Goal: Information Seeking & Learning: Learn about a topic

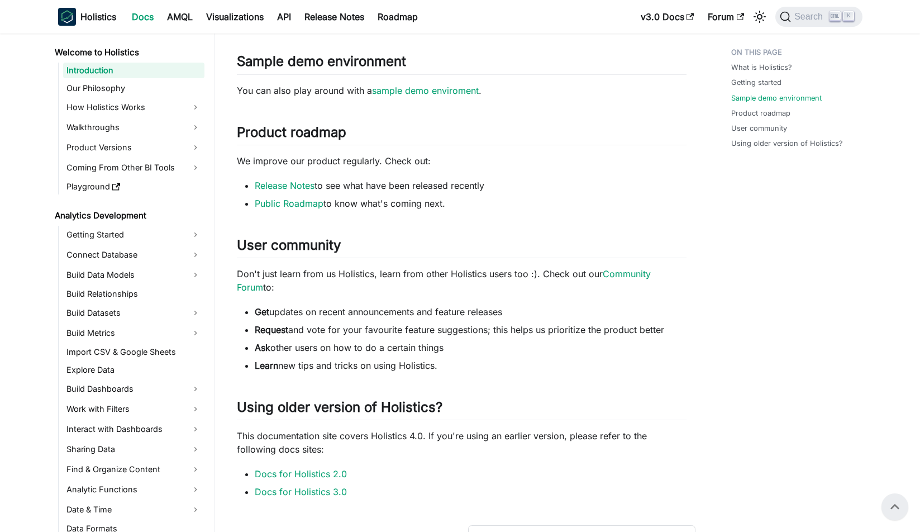
scroll to position [555, 0]
click at [181, 91] on link "Our Philosophy" at bounding box center [133, 88] width 141 height 16
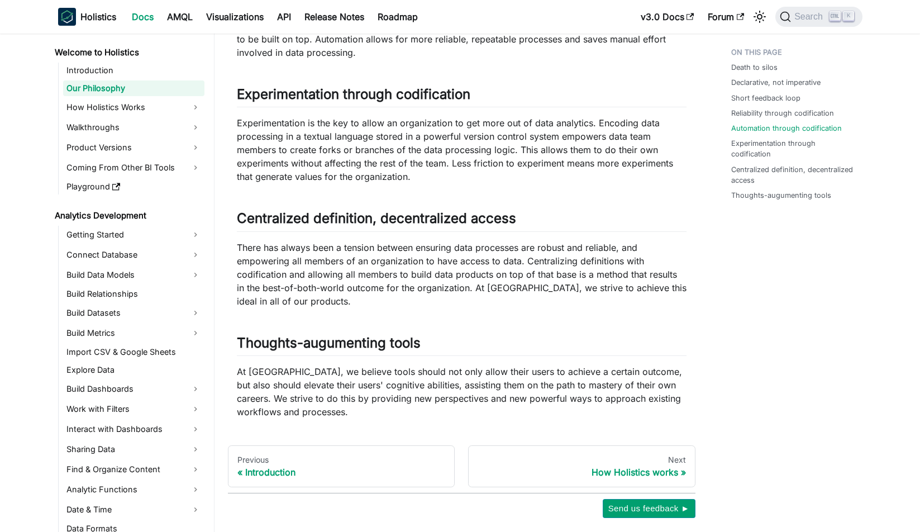
scroll to position [869, 0]
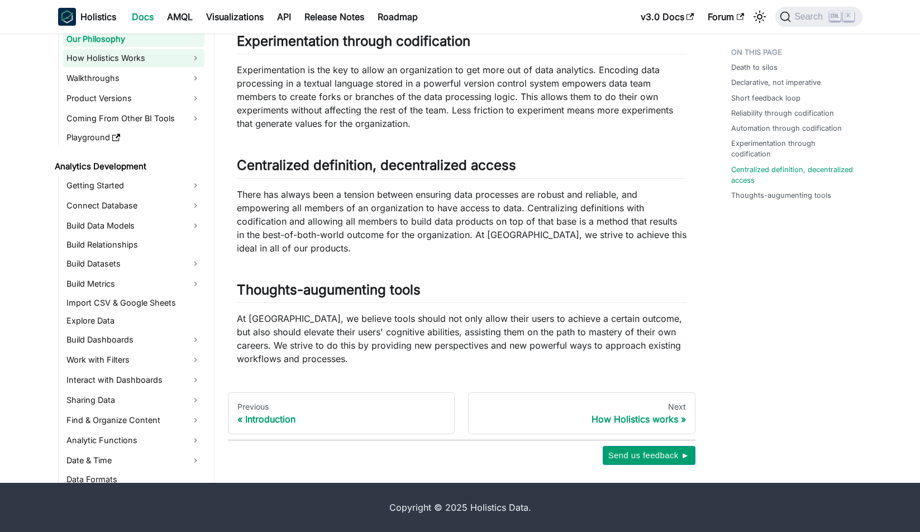
click at [93, 59] on link "How Holistics Works" at bounding box center [133, 58] width 141 height 18
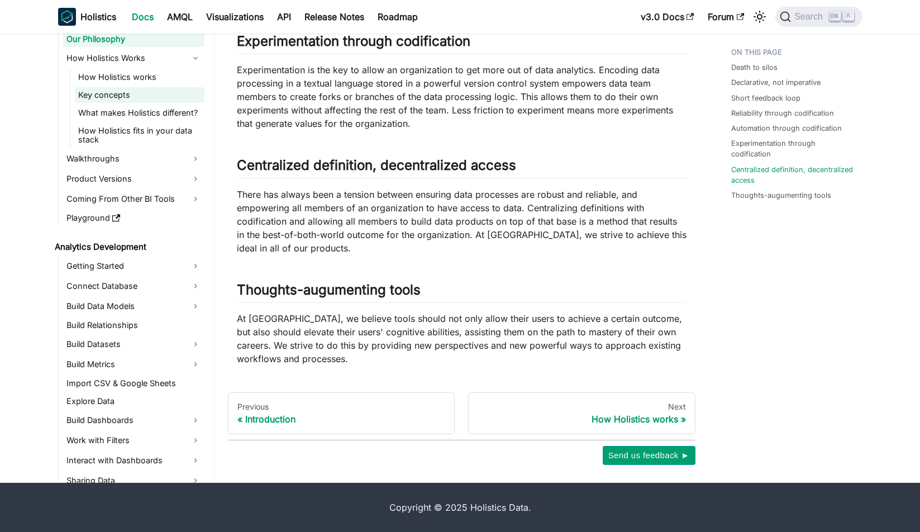
click at [113, 99] on link "Key concepts" at bounding box center [140, 95] width 130 height 16
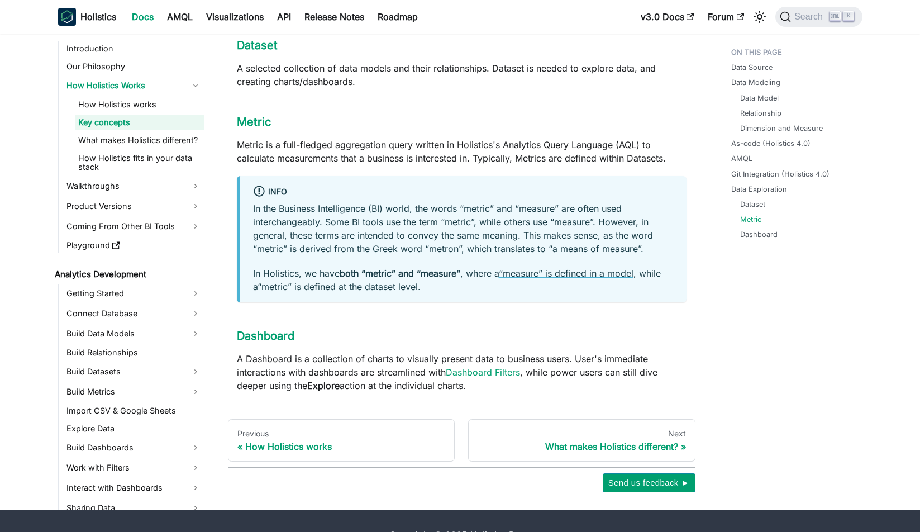
scroll to position [1190, 0]
click at [126, 132] on link "What makes Holistics different?" at bounding box center [140, 140] width 130 height 16
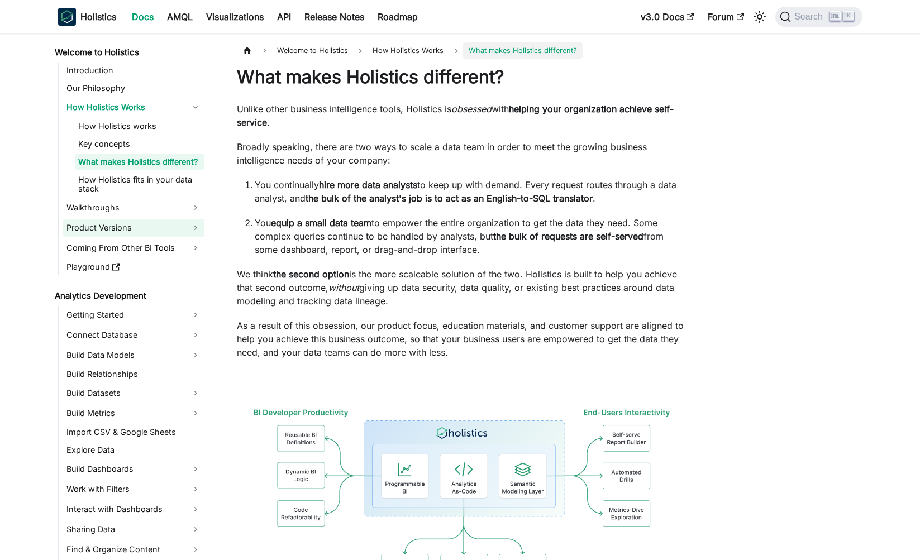
click at [177, 237] on link "Product Versions" at bounding box center [133, 228] width 141 height 18
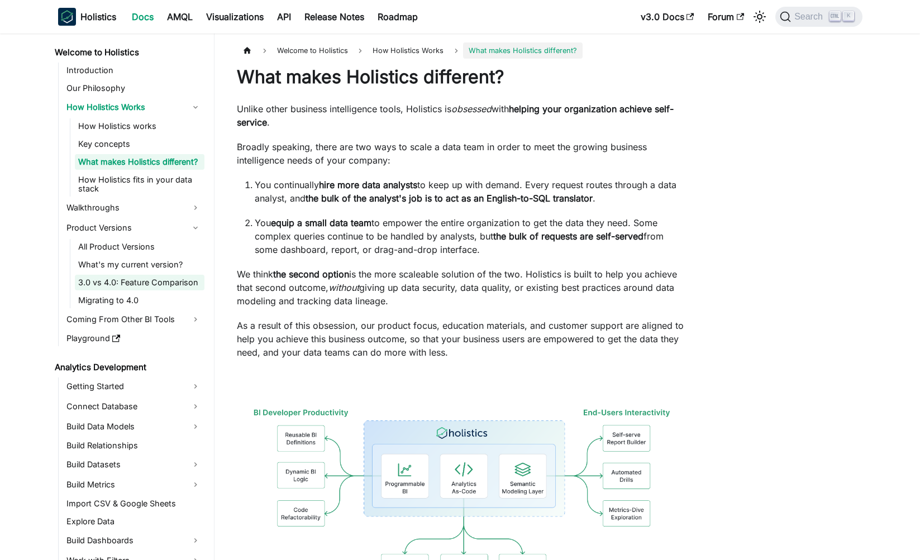
click at [169, 284] on link "3.0 vs 4.0: Feature Comparison" at bounding box center [140, 283] width 130 height 16
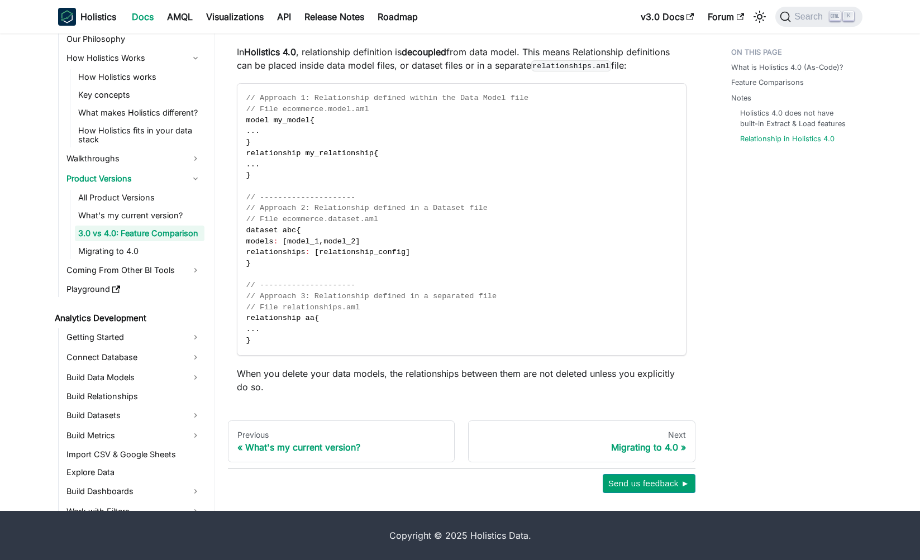
scroll to position [2163, 0]
click at [153, 245] on link "Migrating to 4.0" at bounding box center [140, 252] width 130 height 16
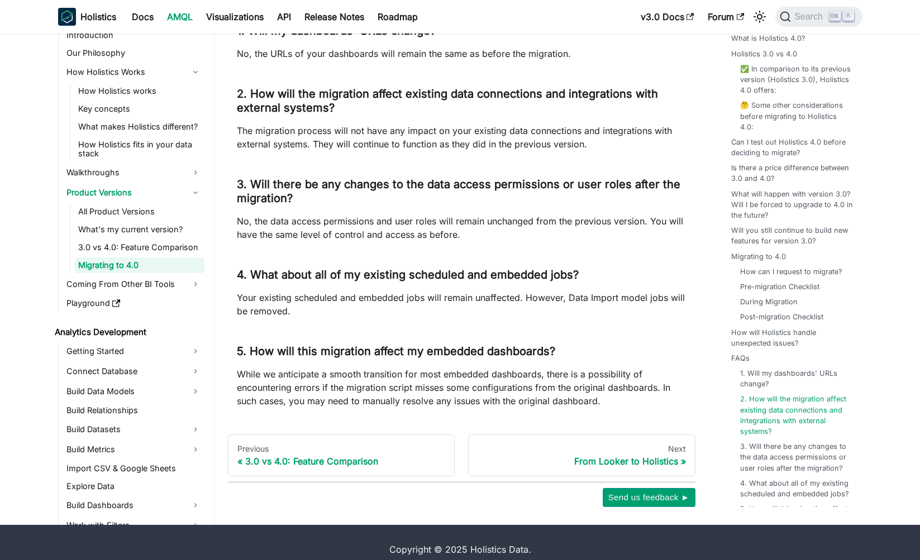
scroll to position [2669, 0]
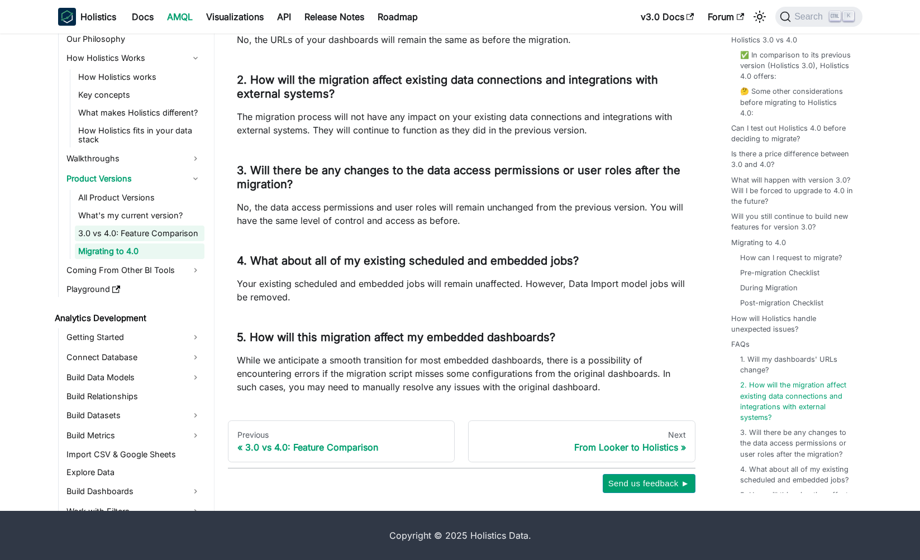
click at [168, 240] on link "3.0 vs 4.0: Feature Comparison" at bounding box center [140, 234] width 130 height 16
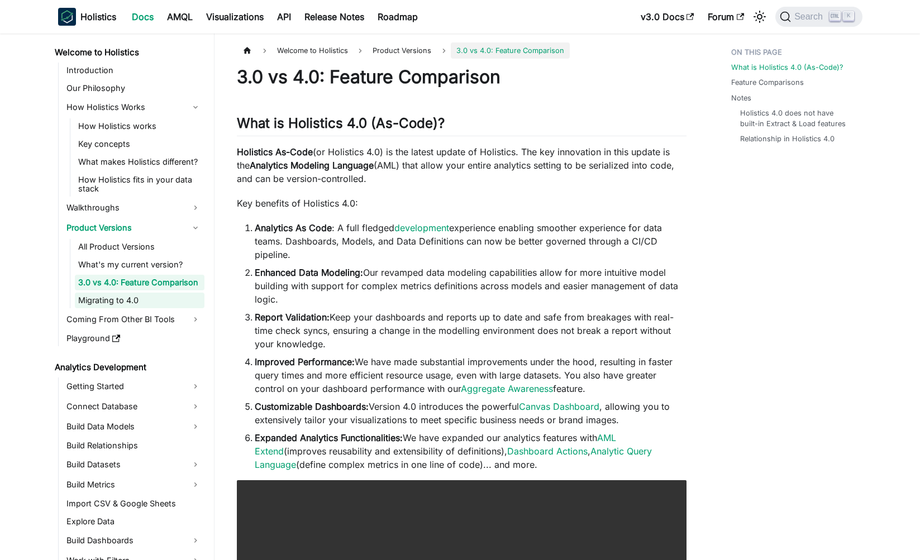
click at [171, 307] on link "Migrating to 4.0" at bounding box center [140, 301] width 130 height 16
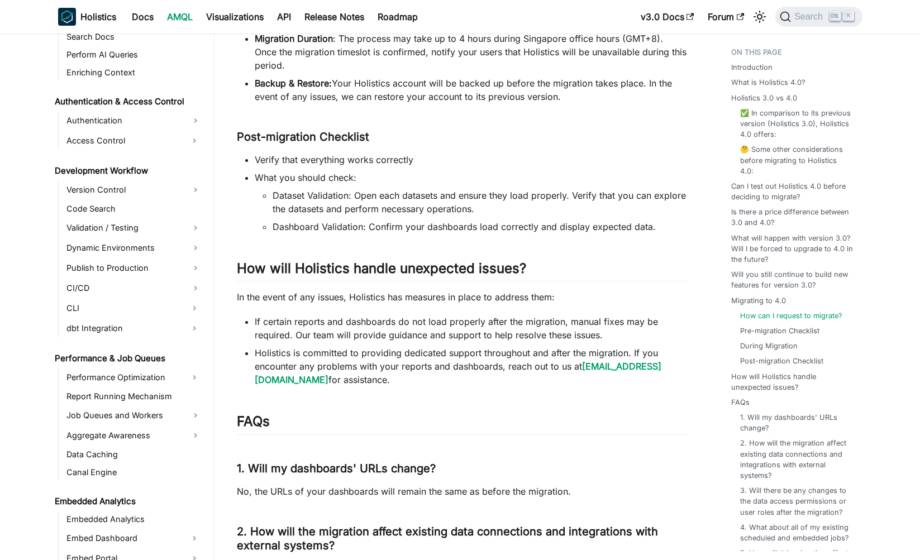
scroll to position [2279, 0]
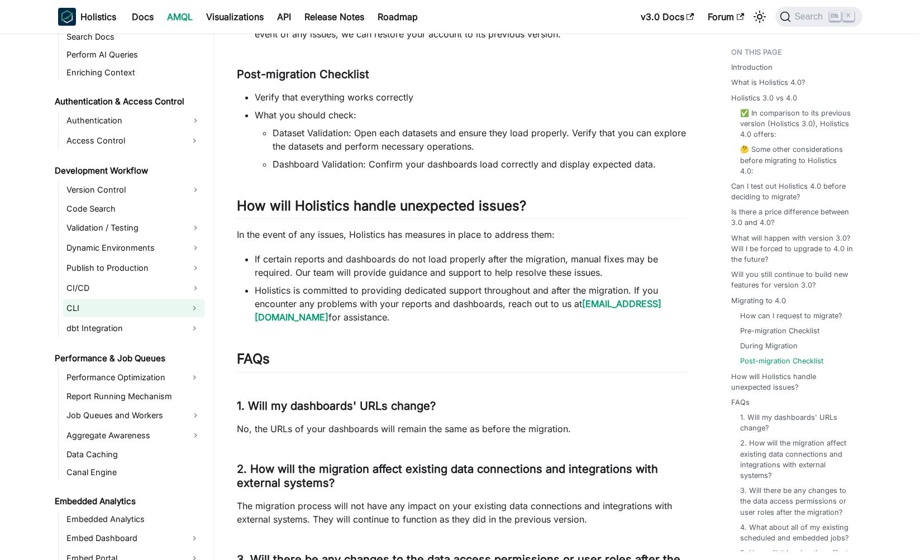
click at [98, 316] on link "CLI" at bounding box center [123, 308] width 121 height 18
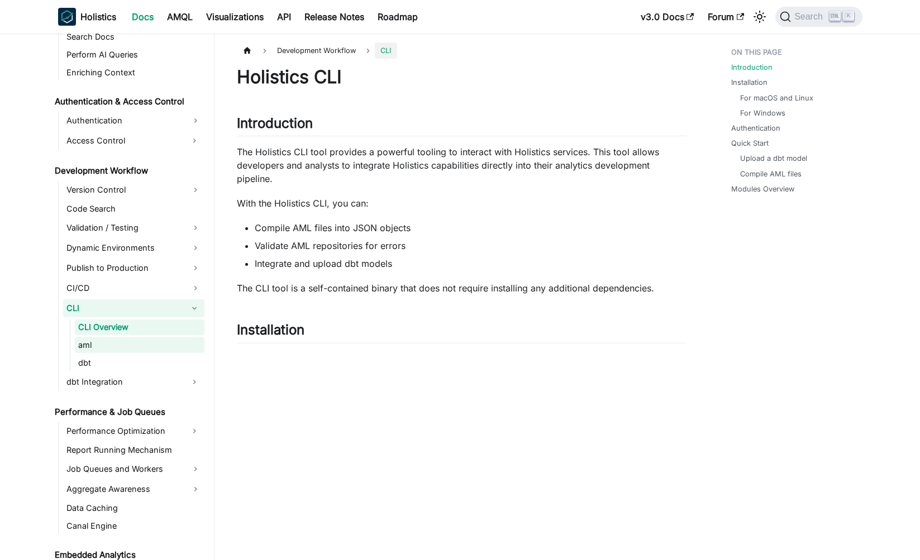
click at [112, 342] on link "aml" at bounding box center [140, 345] width 130 height 16
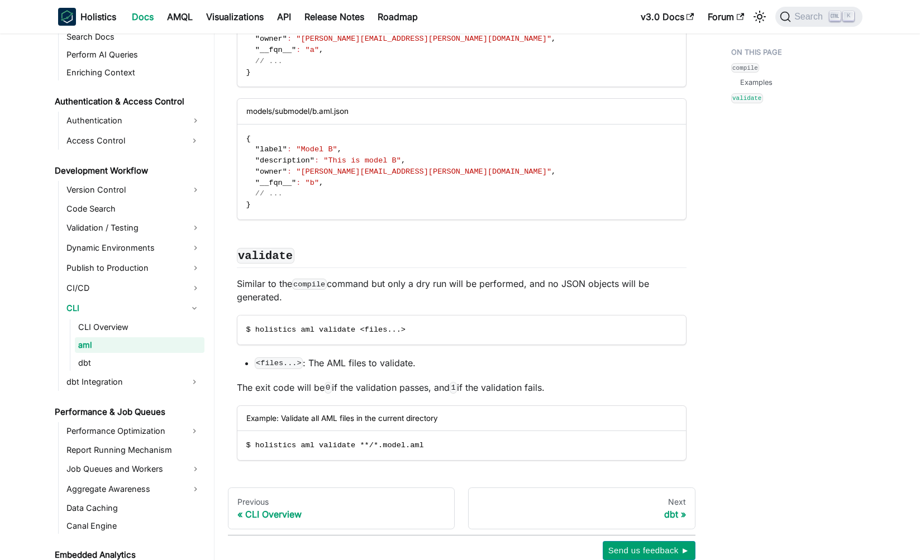
scroll to position [1220, 0]
